Goal: Check status: Check status

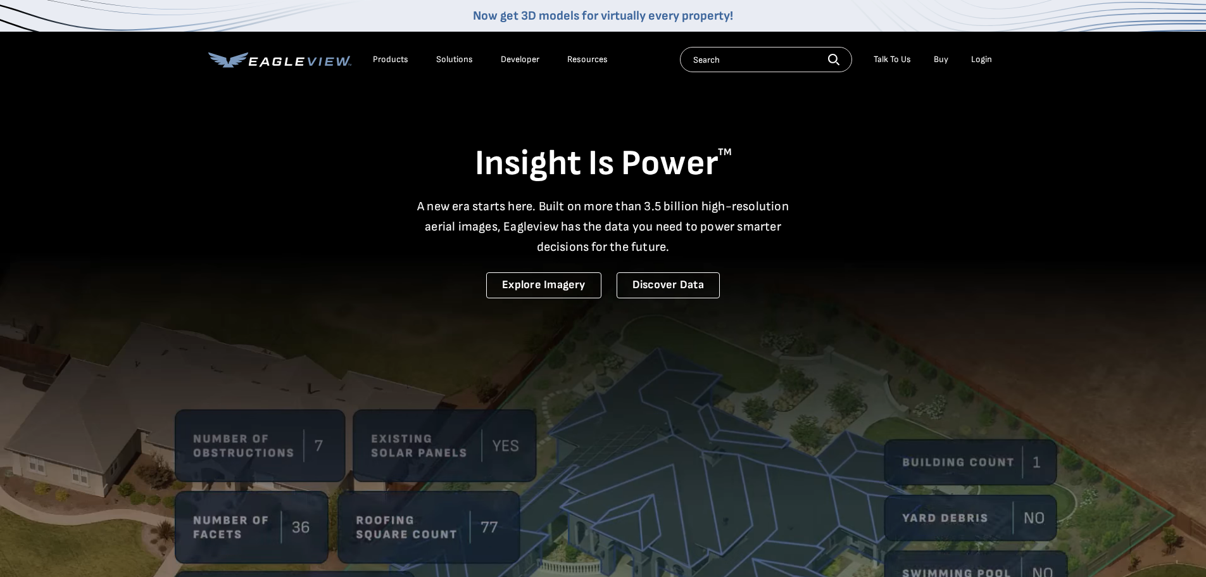
click at [983, 58] on div "Login" at bounding box center [981, 59] width 21 height 11
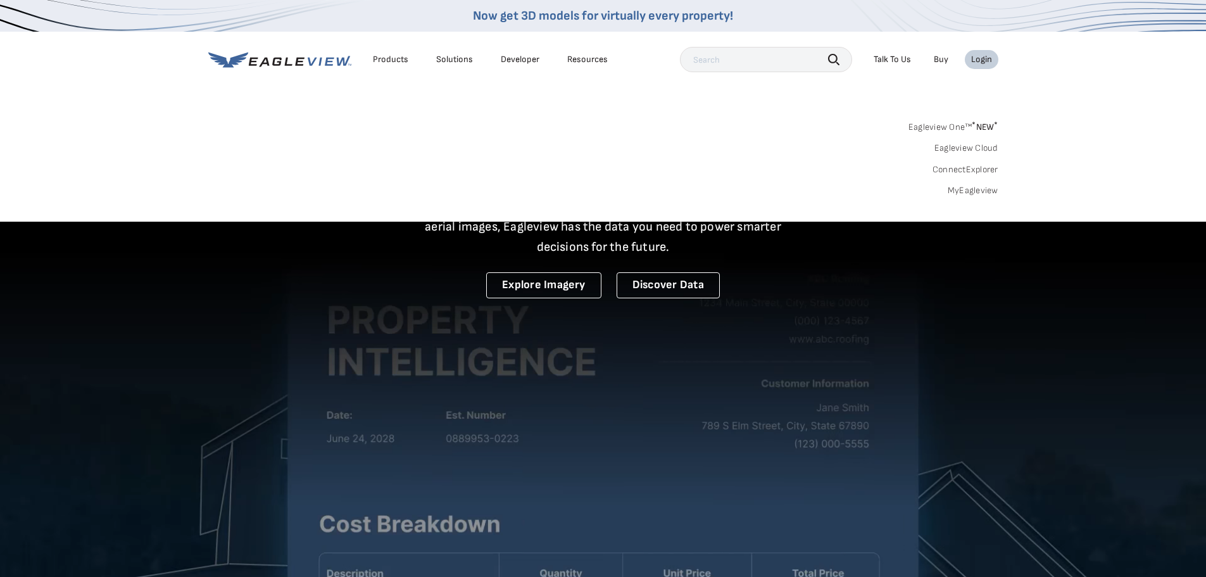
click at [971, 190] on link "MyEagleview" at bounding box center [973, 190] width 51 height 11
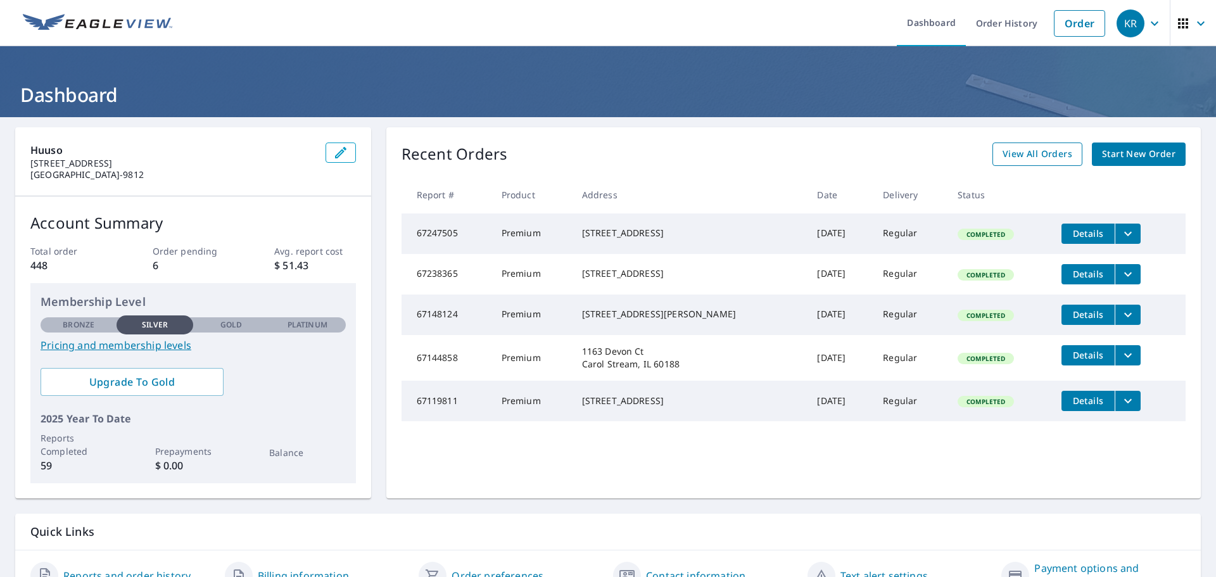
click at [1032, 147] on span "View All Orders" at bounding box center [1037, 154] width 70 height 16
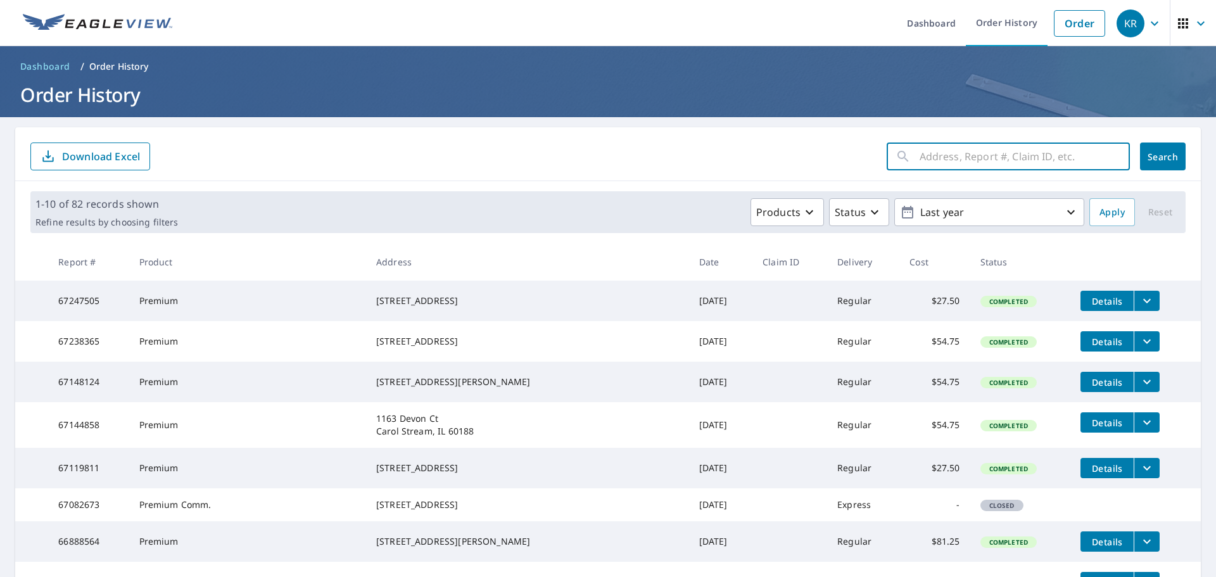
click at [997, 142] on input "text" at bounding box center [1024, 156] width 210 height 35
type input "1640 w mainst"
click button "Search" at bounding box center [1163, 156] width 46 height 28
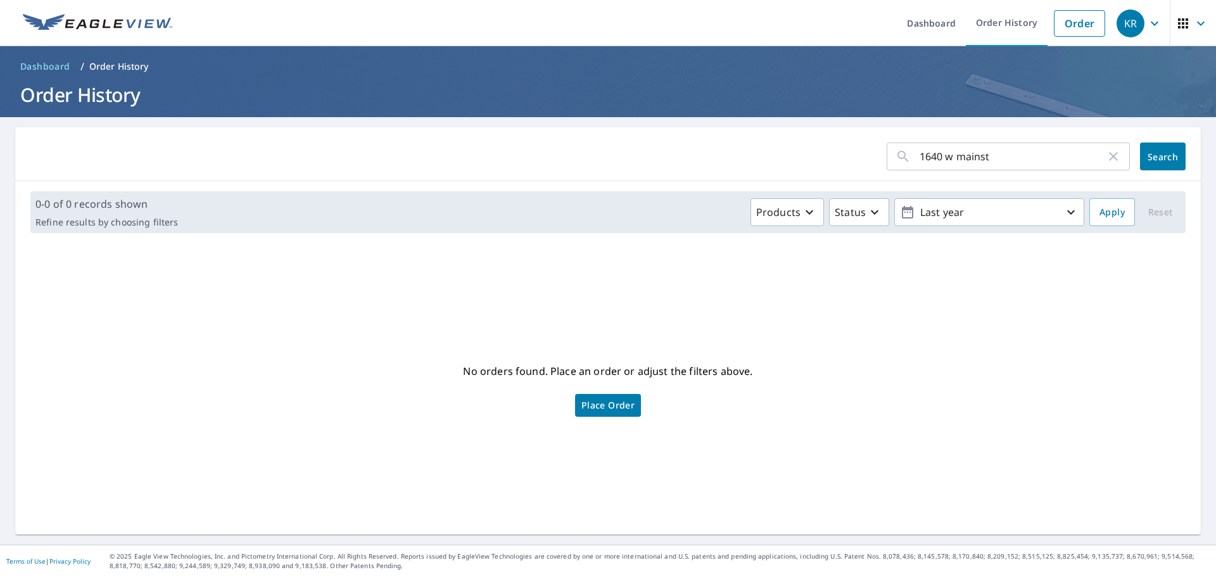
click at [979, 158] on input "1640 w mainst" at bounding box center [1012, 156] width 186 height 35
type input "1640 w main"
click button "Search" at bounding box center [1163, 156] width 46 height 28
